Goal: Register for event/course

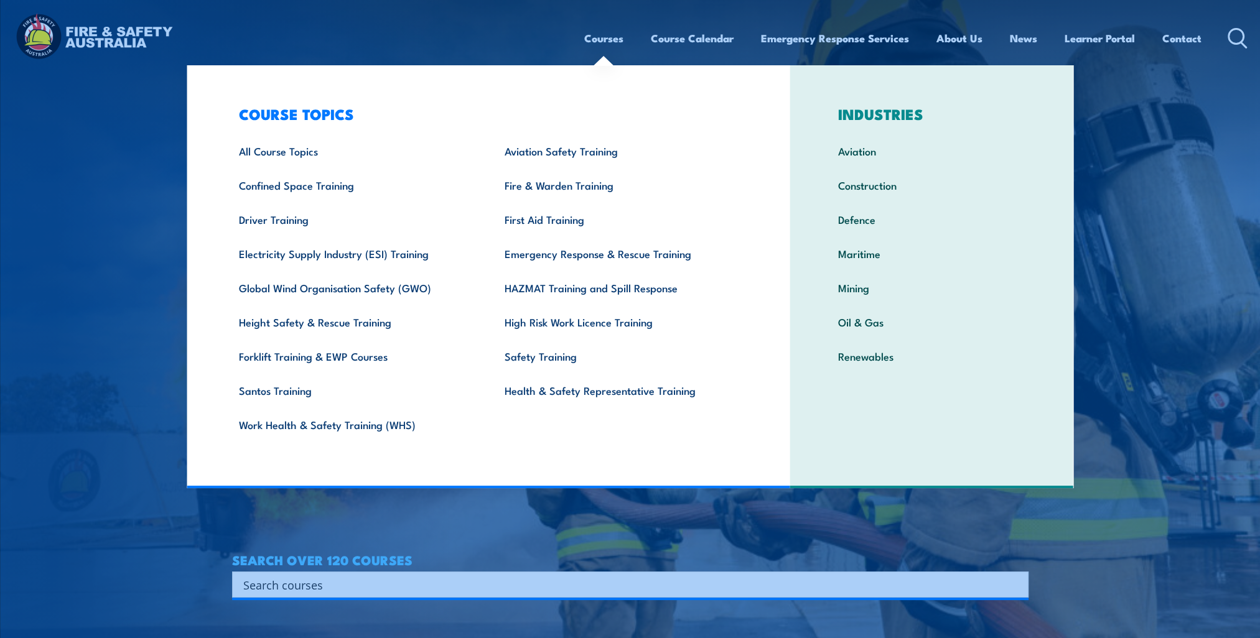
click at [598, 41] on link "Courses" at bounding box center [603, 38] width 39 height 33
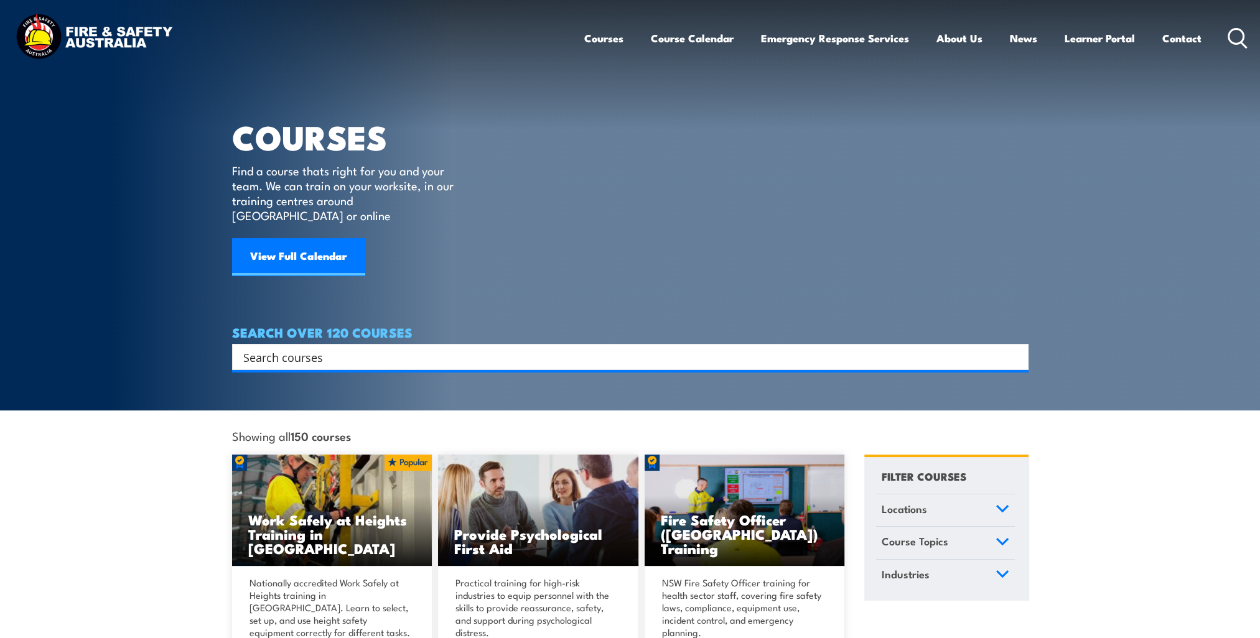
click at [288, 348] on input "Search input" at bounding box center [622, 357] width 758 height 19
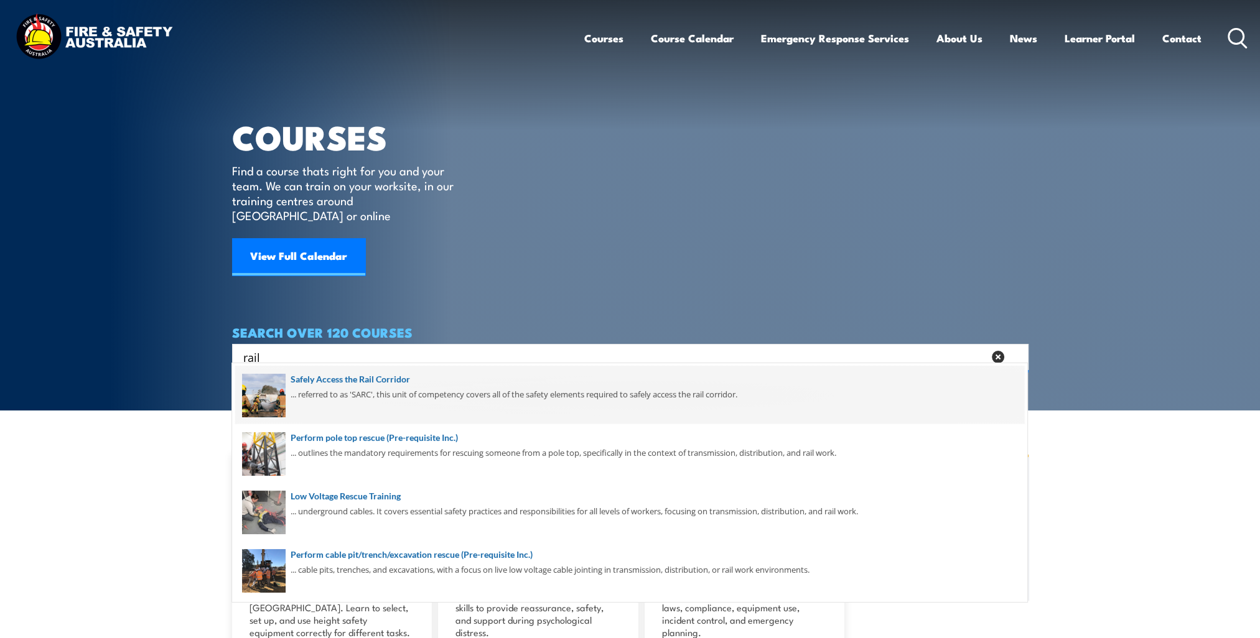
type input "rail"
click at [323, 376] on span at bounding box center [629, 395] width 789 height 58
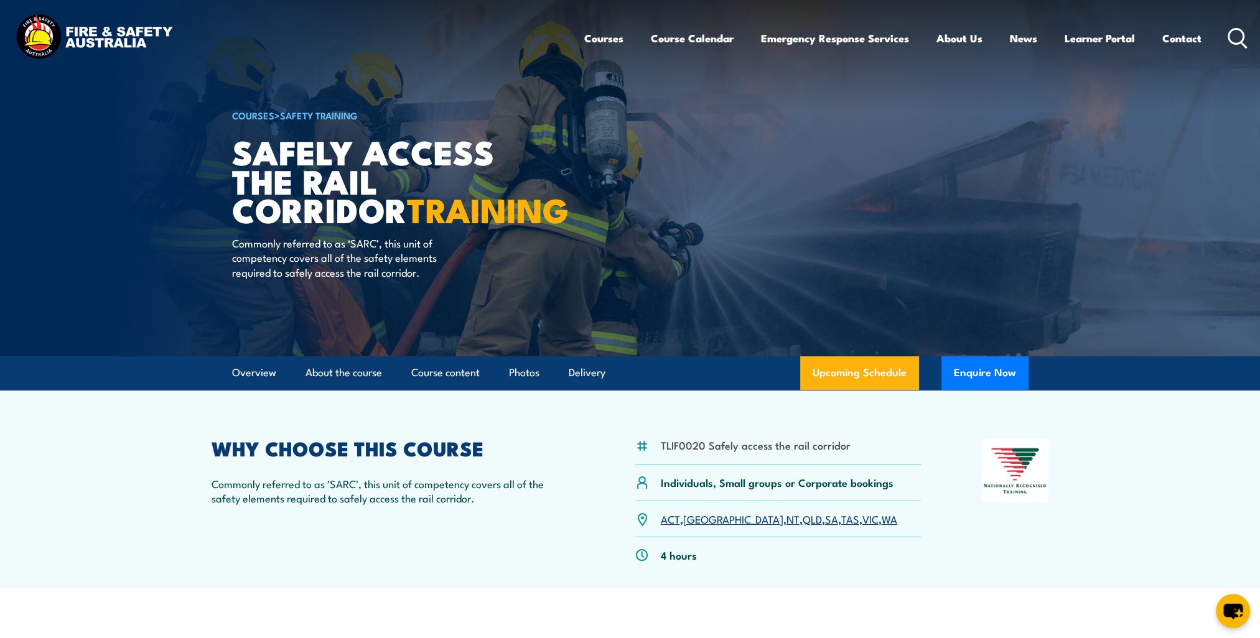
click at [802, 517] on link "QLD" at bounding box center [811, 518] width 19 height 15
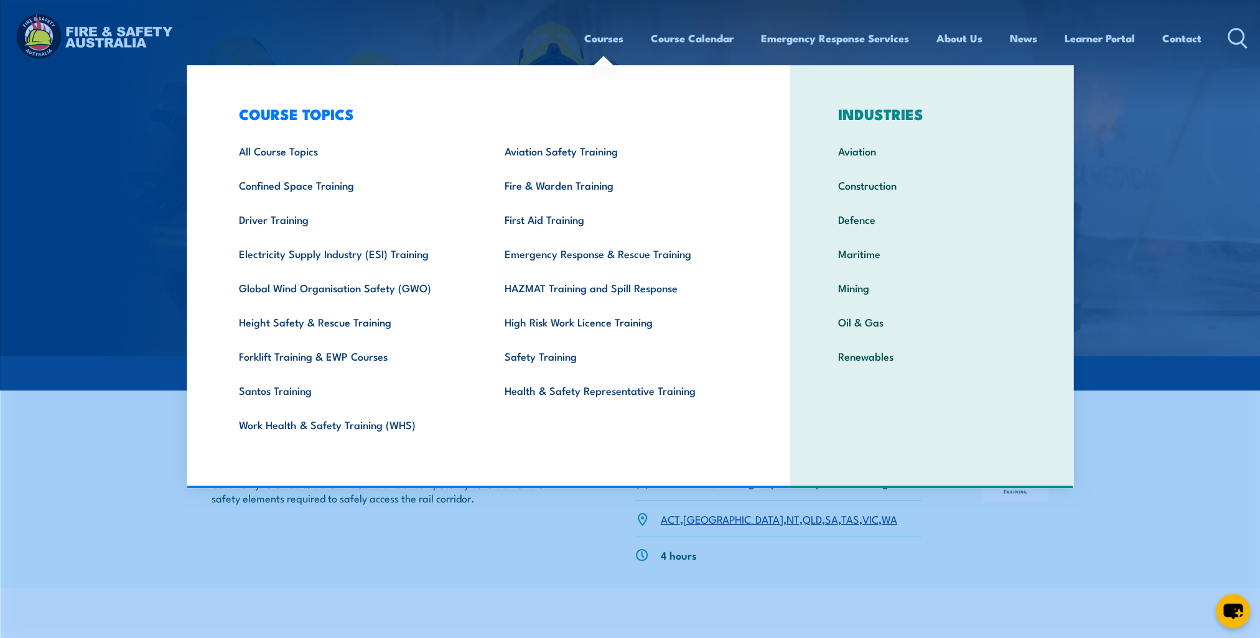
click at [603, 41] on link "Courses" at bounding box center [603, 38] width 39 height 33
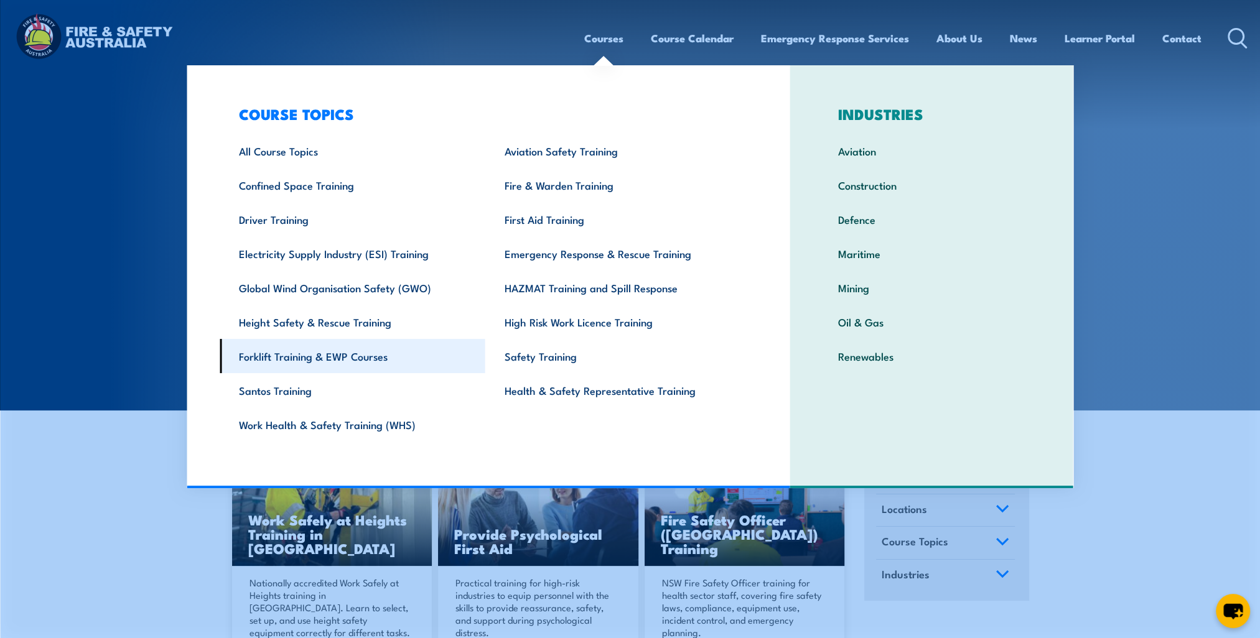
click at [295, 357] on link "Forklift Training & EWP Courses" at bounding box center [353, 356] width 266 height 34
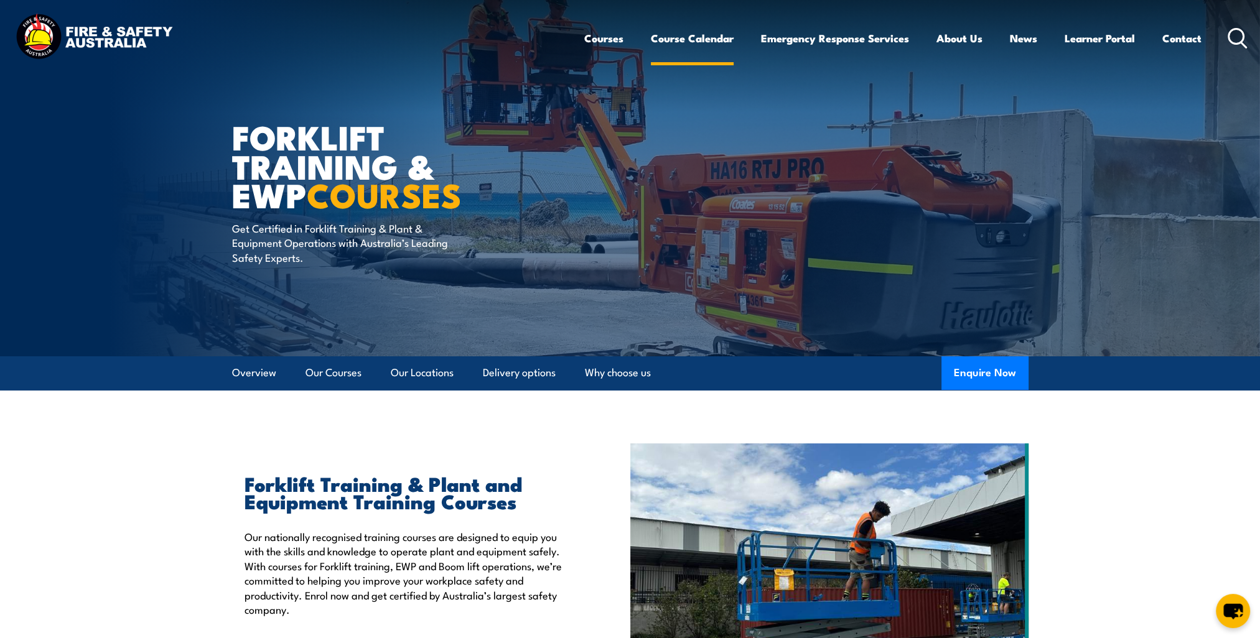
click at [692, 41] on link "Course Calendar" at bounding box center [692, 38] width 83 height 33
click at [679, 36] on link "Course Calendar" at bounding box center [692, 38] width 83 height 33
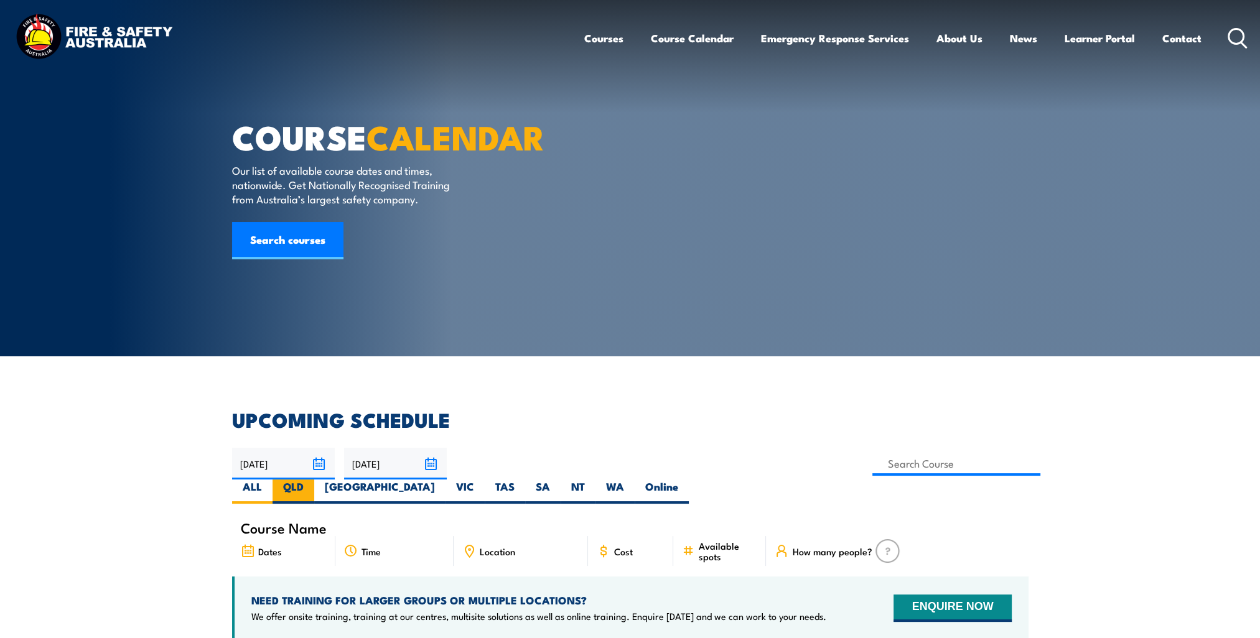
click at [314, 480] on label "QLD" at bounding box center [293, 492] width 42 height 24
click at [312, 480] on input "QLD" at bounding box center [308, 484] width 8 height 8
radio input "true"
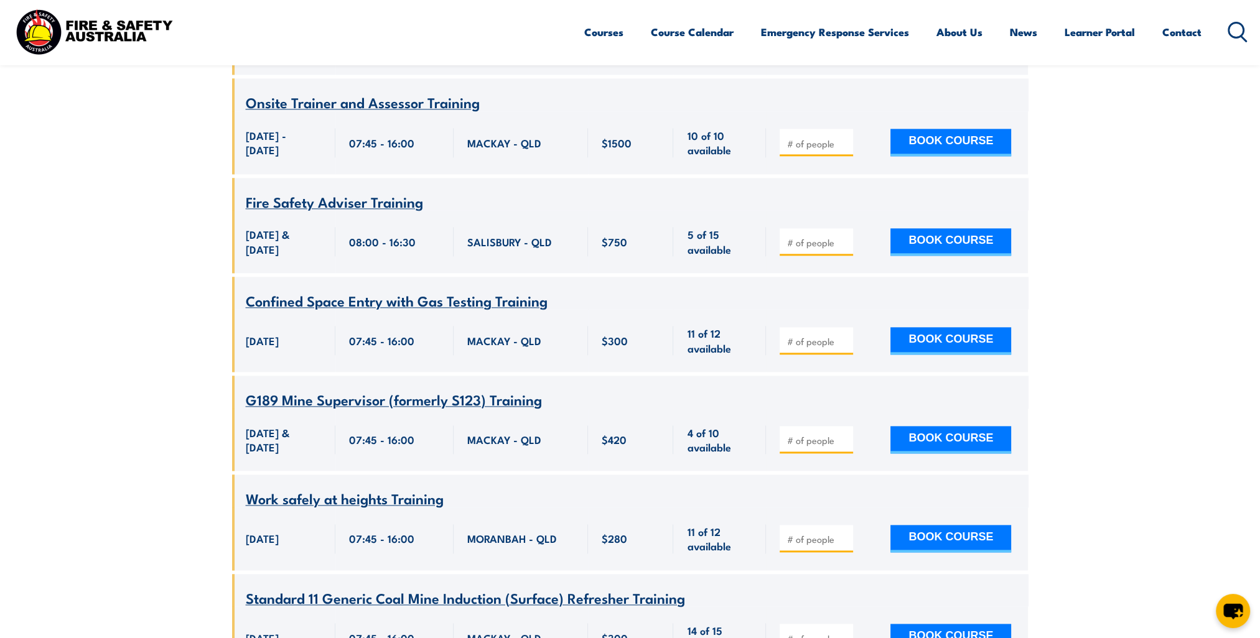
scroll to position [1903, 0]
